Goal: Transaction & Acquisition: Purchase product/service

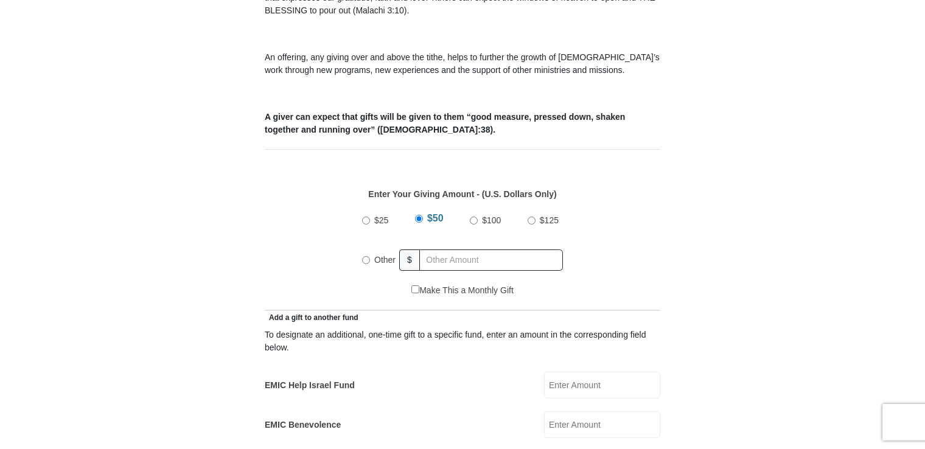
scroll to position [431, 0]
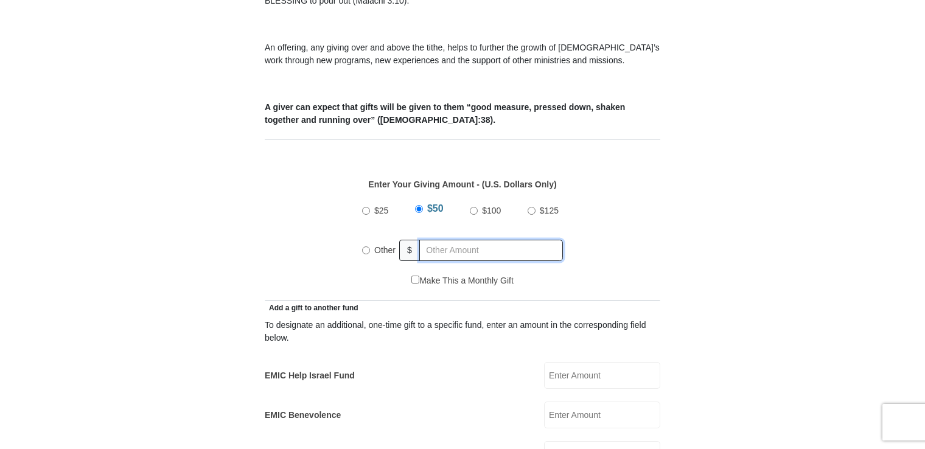
radio input "true"
click at [432, 240] on input "text" at bounding box center [493, 250] width 139 height 21
type input "1"
click at [562, 365] on input "EMIC Help Israel Fund" at bounding box center [602, 375] width 116 height 27
click at [562, 365] on input "10.00" at bounding box center [602, 375] width 116 height 27
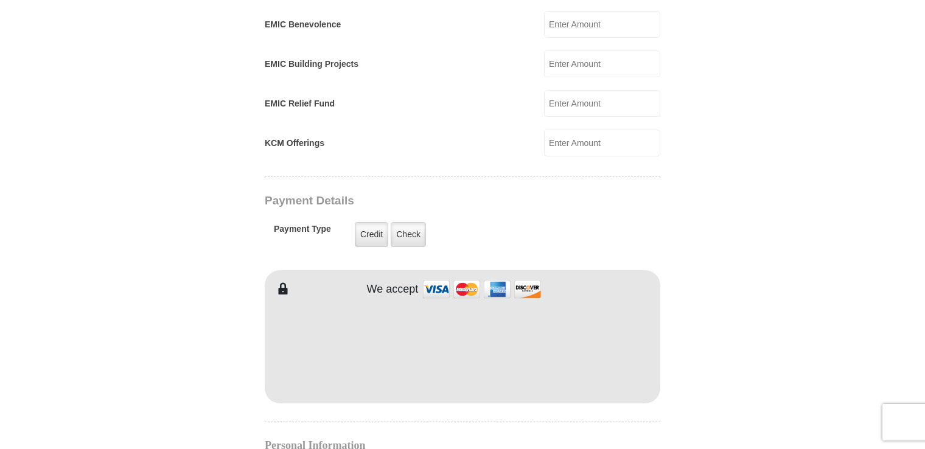
scroll to position [841, 0]
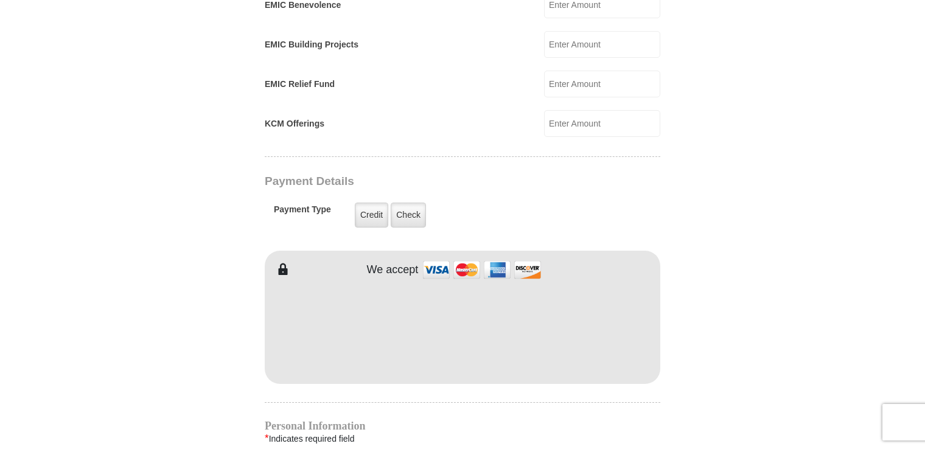
type input "10.00"
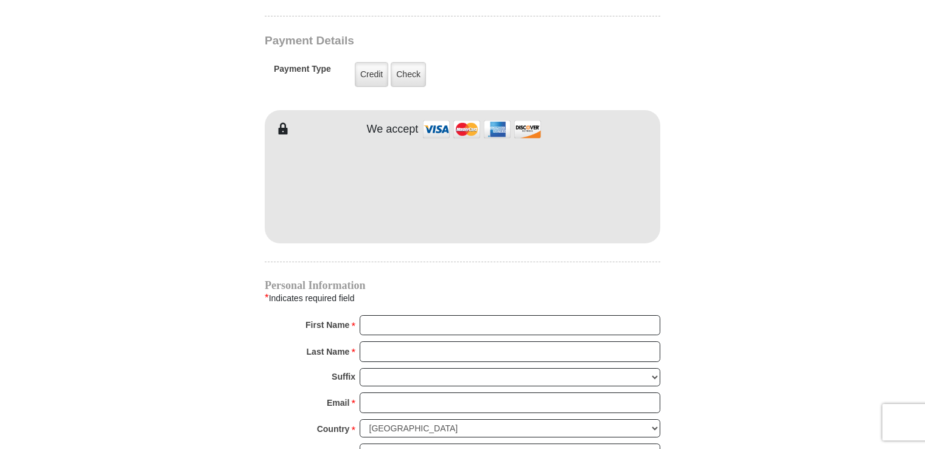
scroll to position [991, 0]
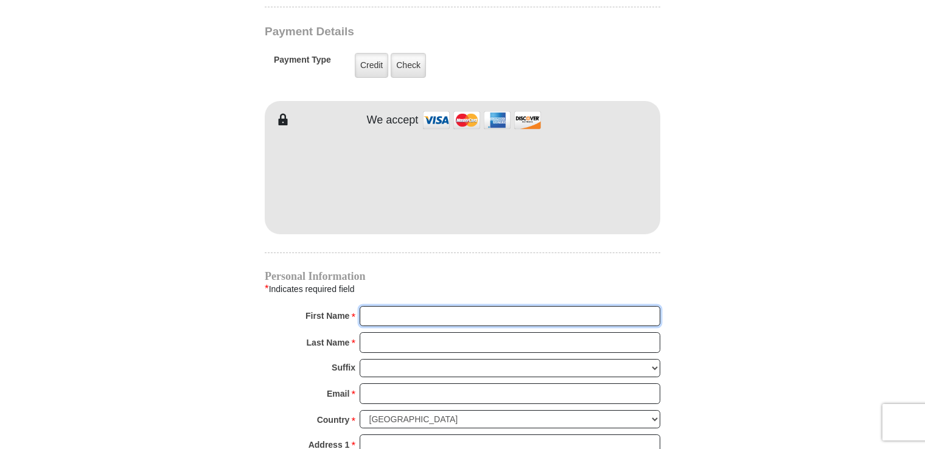
click at [391, 306] on input "First Name *" at bounding box center [510, 316] width 301 height 21
type input "[PERSON_NAME]"
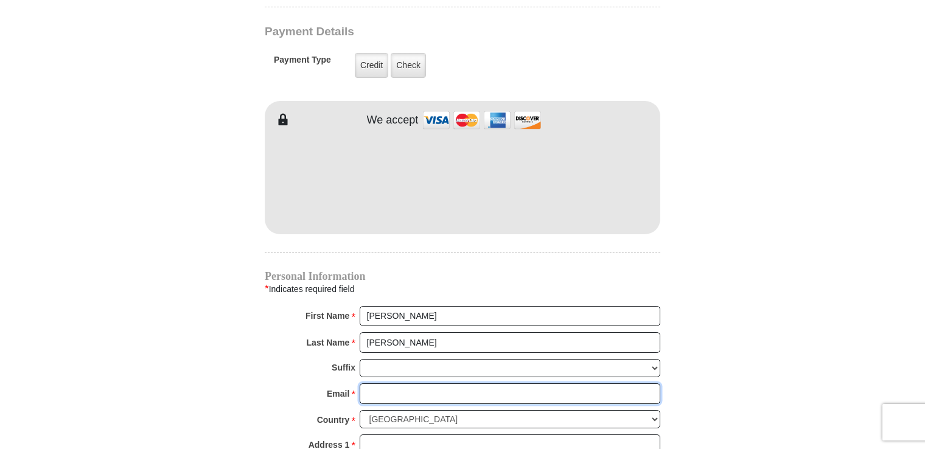
type input "[PERSON_NAME][EMAIL_ADDRESS][PERSON_NAME][DOMAIN_NAME]"
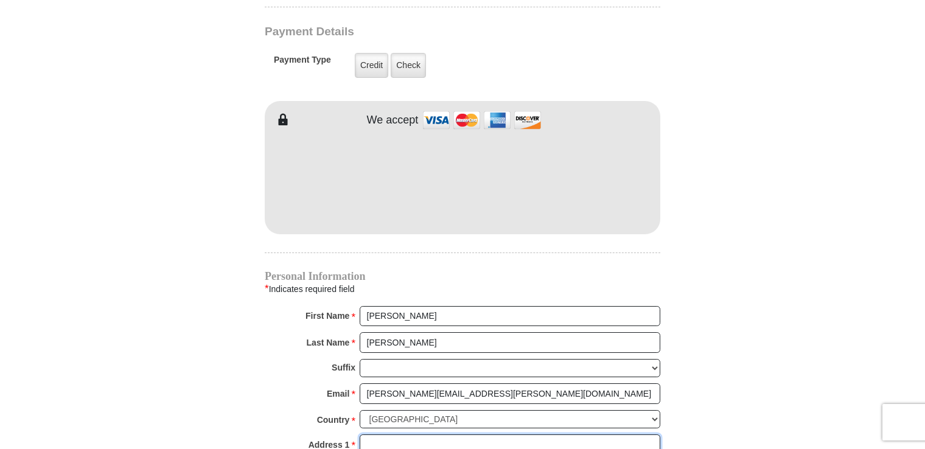
type input "[STREET_ADDRESS]"
type input "Apt. 325"
type input "[GEOGRAPHIC_DATA]"
select select "FL"
type input "33614"
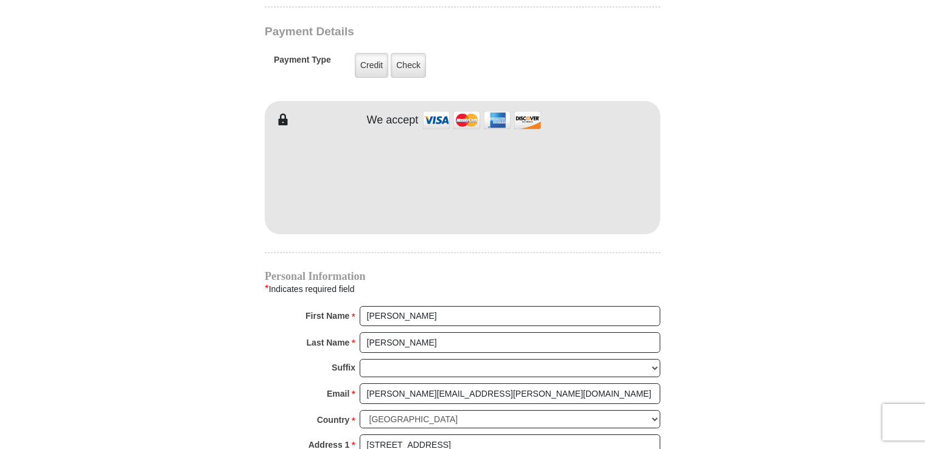
type input "8134605017"
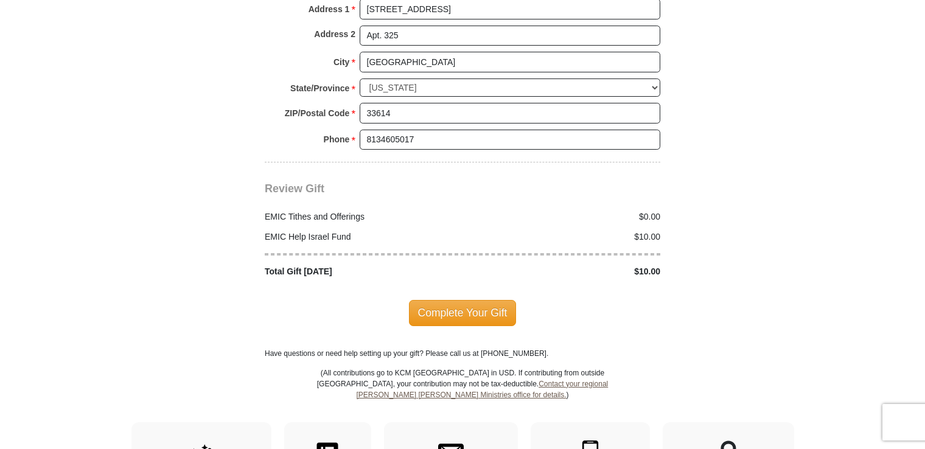
scroll to position [1454, 0]
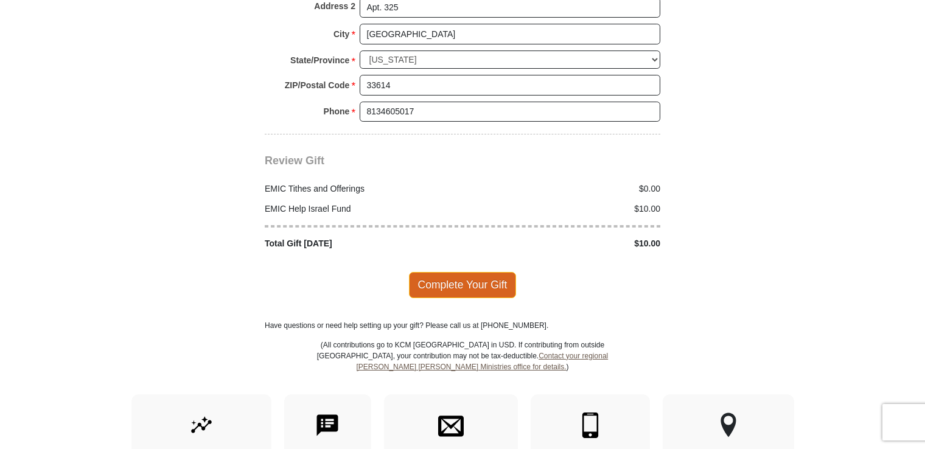
click at [461, 272] on span "Complete Your Gift" at bounding box center [463, 285] width 108 height 26
